Goal: Book appointment/travel/reservation

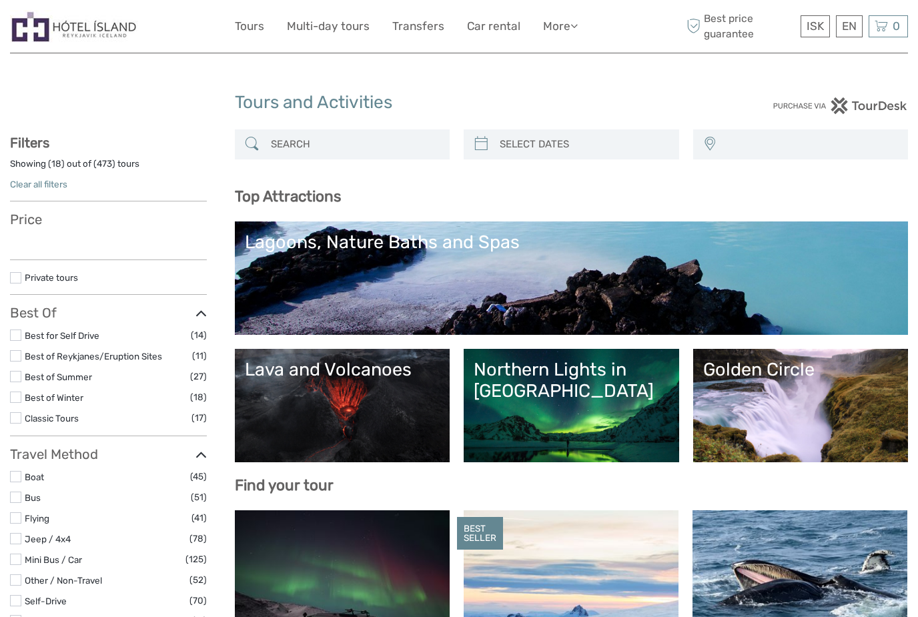
select select
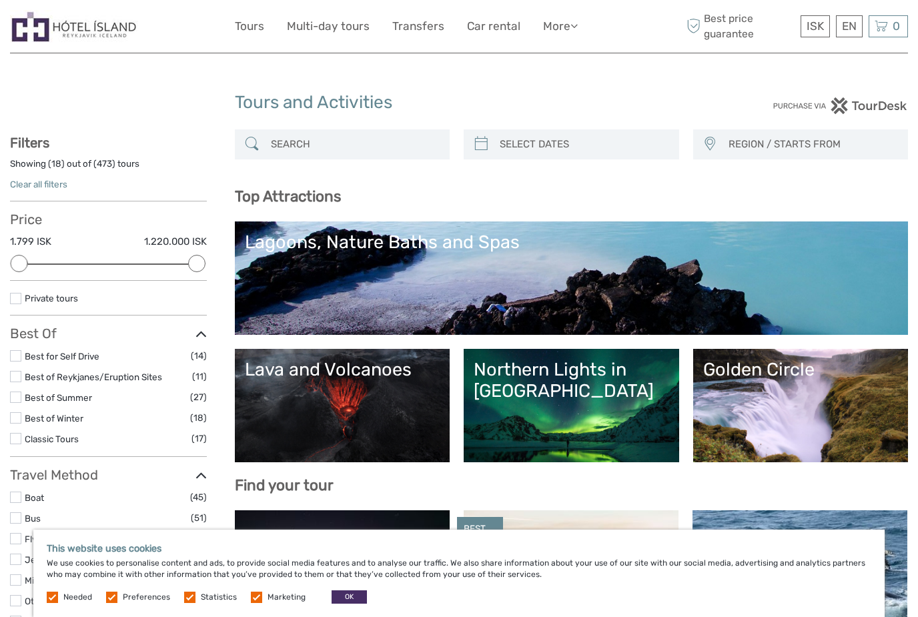
click at [350, 143] on input "search" at bounding box center [354, 144] width 178 height 23
click at [486, 147] on icon at bounding box center [481, 143] width 14 height 21
type input "[DATE]"
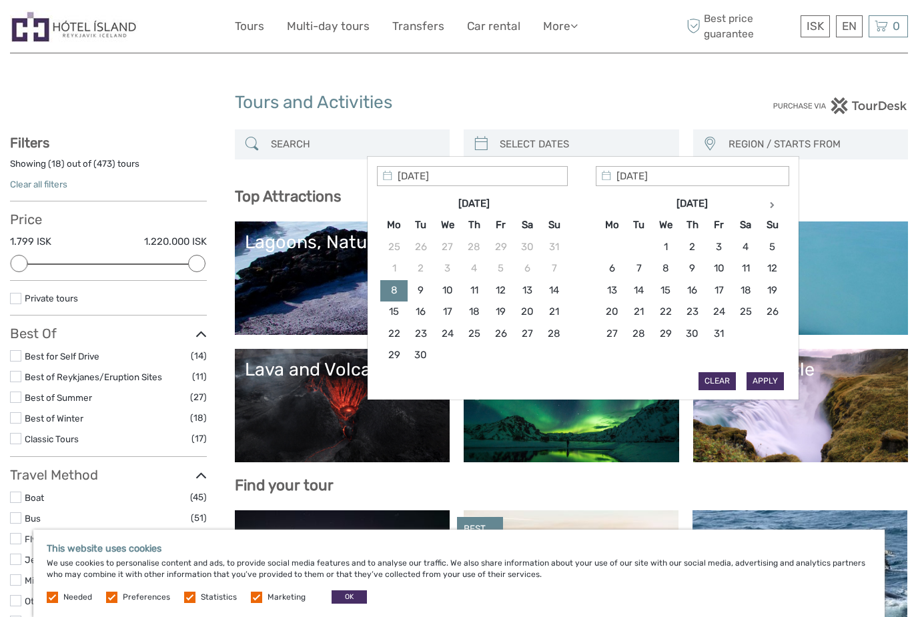
click at [772, 209] on th at bounding box center [772, 203] width 27 height 21
click at [780, 206] on th at bounding box center [772, 203] width 27 height 21
click at [777, 205] on th at bounding box center [772, 203] width 27 height 21
click at [773, 209] on th at bounding box center [772, 203] width 27 height 21
click at [771, 208] on icon at bounding box center [772, 204] width 5 height 7
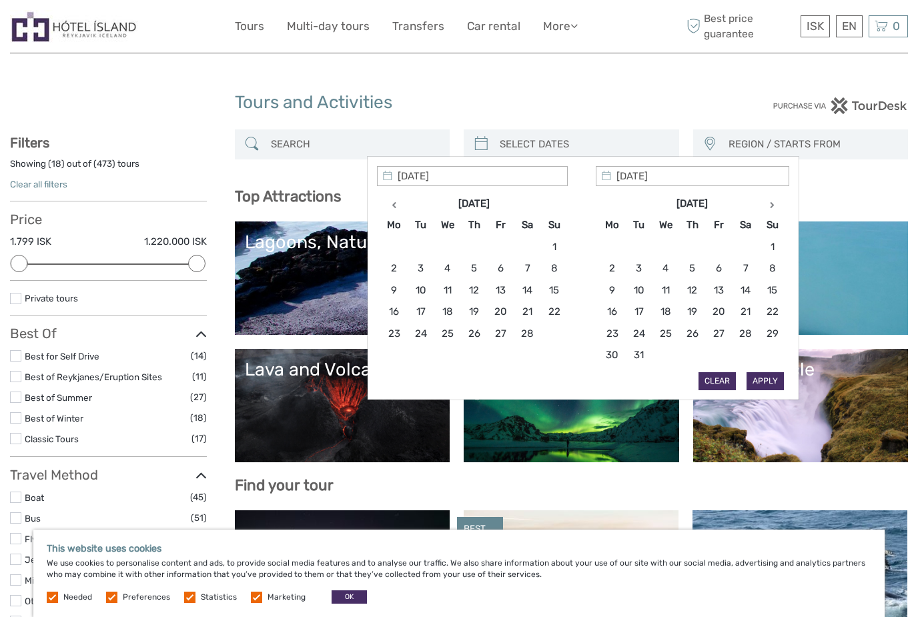
click at [776, 206] on th at bounding box center [772, 203] width 27 height 21
click at [776, 207] on th at bounding box center [772, 203] width 27 height 21
click at [776, 208] on th at bounding box center [772, 203] width 27 height 21
click at [776, 207] on th at bounding box center [772, 203] width 27 height 21
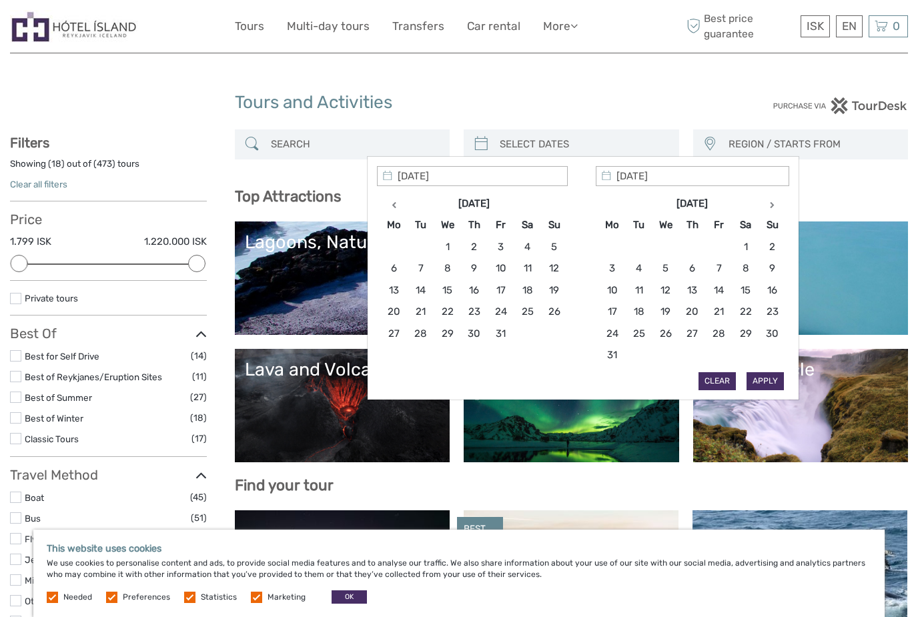
type input "[DATE]"
click at [772, 379] on button "Apply" at bounding box center [764, 380] width 37 height 17
type input "[DATE] - [DATE]"
